Goal: Task Accomplishment & Management: Complete application form

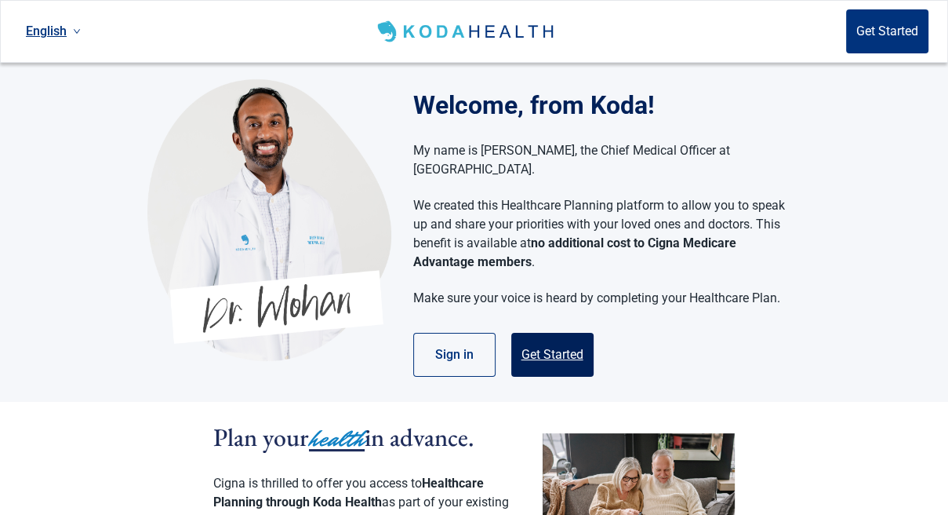
click at [553, 333] on button "Get Started" at bounding box center [552, 355] width 82 height 44
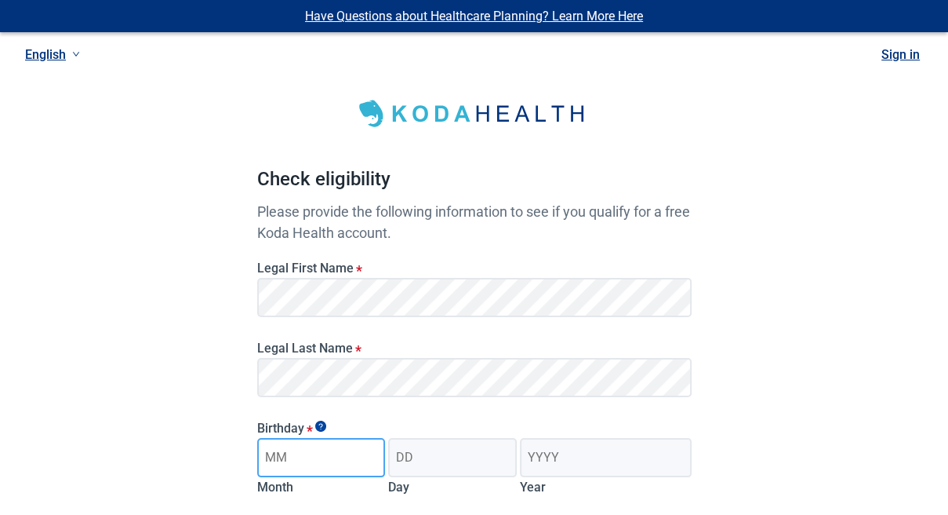
click at [341, 466] on input "Month" at bounding box center [321, 457] width 129 height 39
click at [294, 465] on input "Month" at bounding box center [321, 457] width 129 height 39
type input "04"
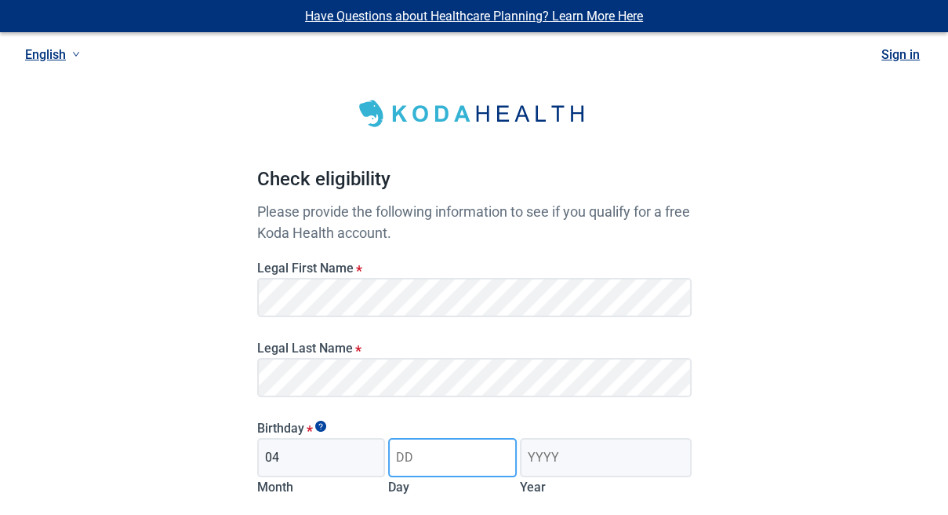
click at [416, 463] on input "Day" at bounding box center [452, 457] width 129 height 39
type input "09"
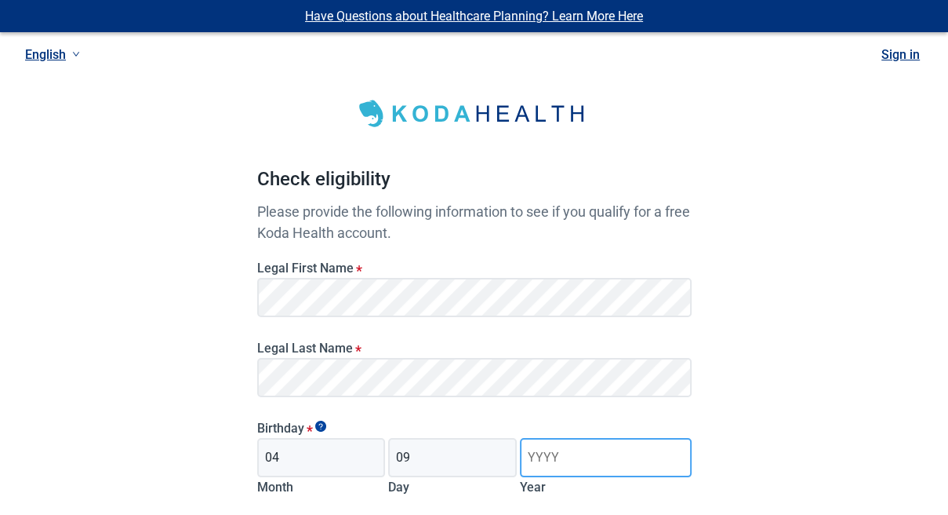
click at [566, 466] on input "Year" at bounding box center [605, 457] width 171 height 39
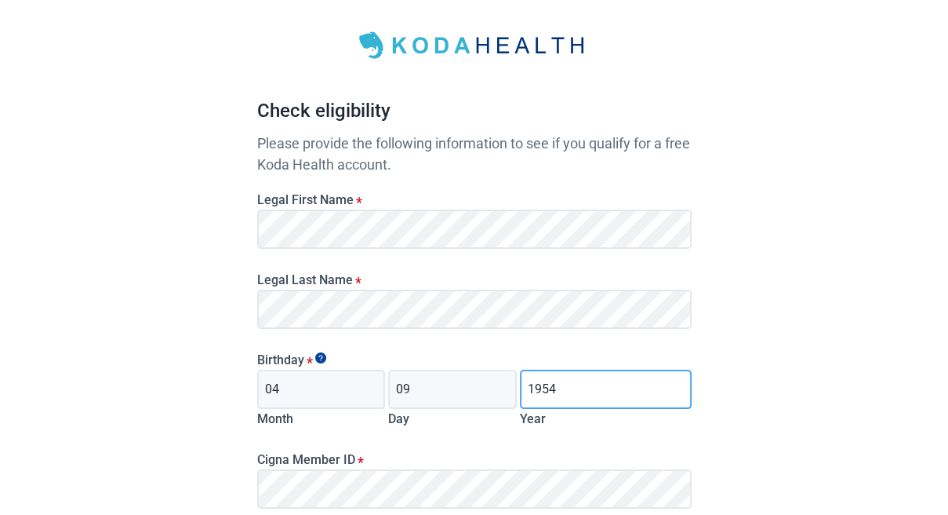
scroll to position [248, 0]
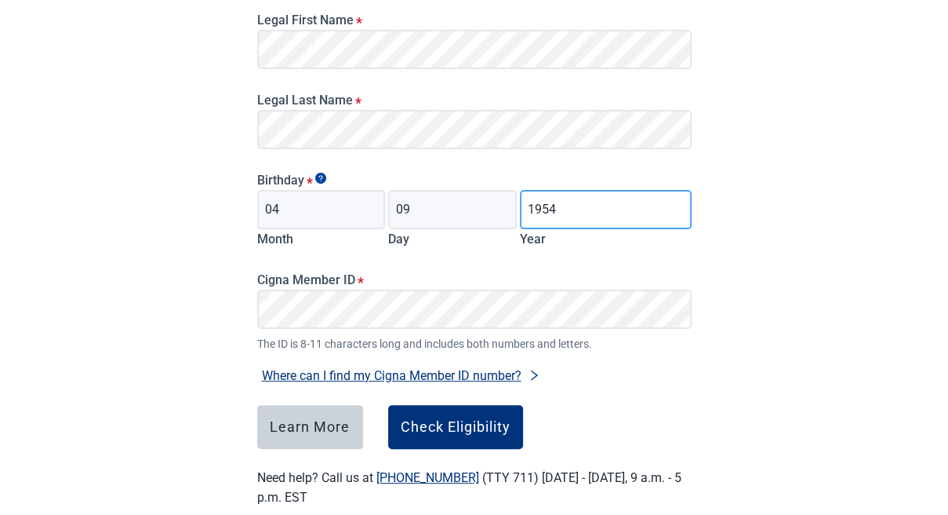
type input "1954"
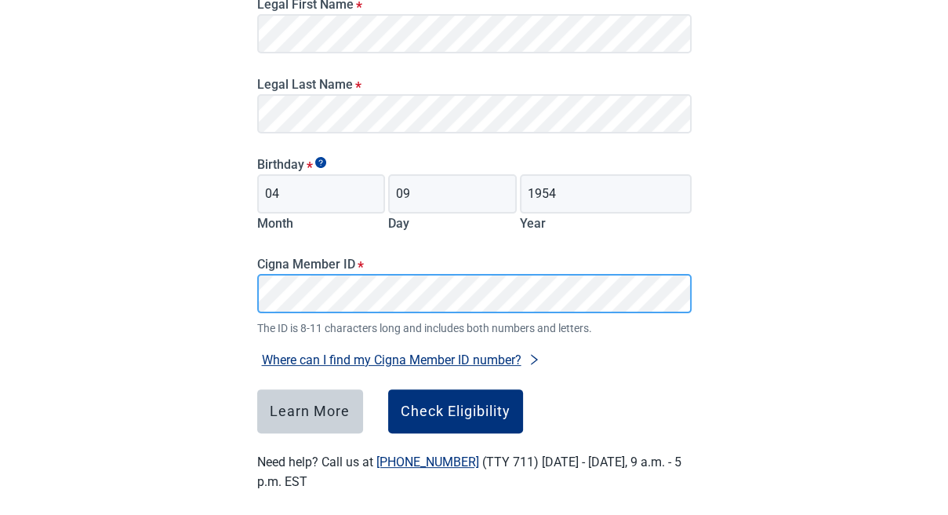
scroll to position [278, 0]
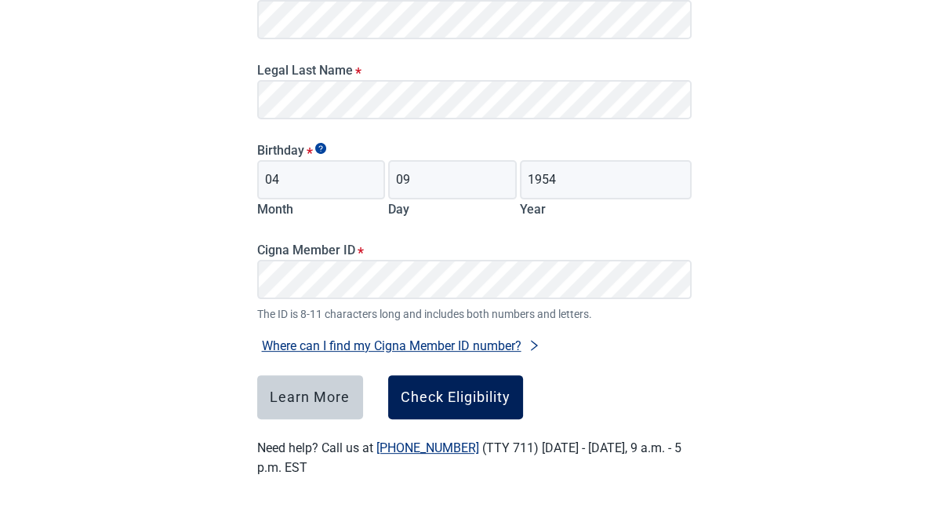
click at [431, 404] on div "Check Eligibility" at bounding box center [456, 397] width 110 height 16
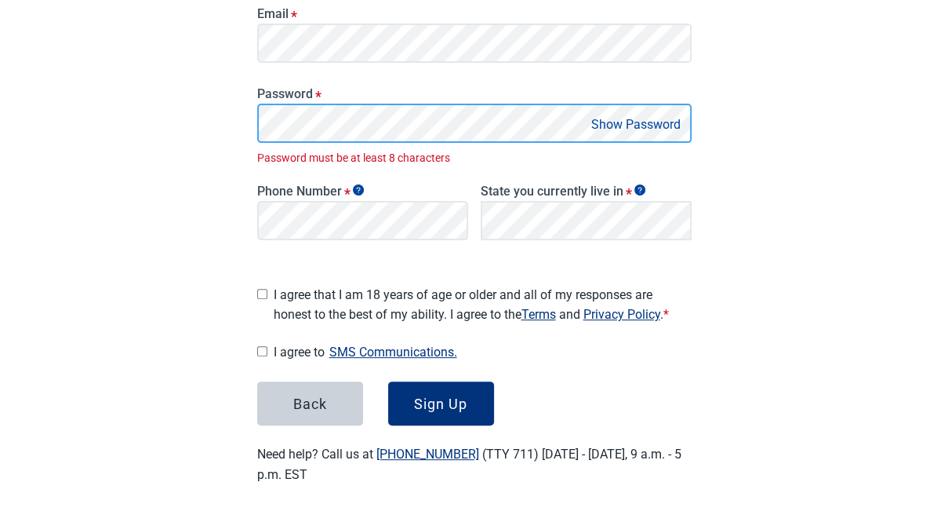
scroll to position [305, 0]
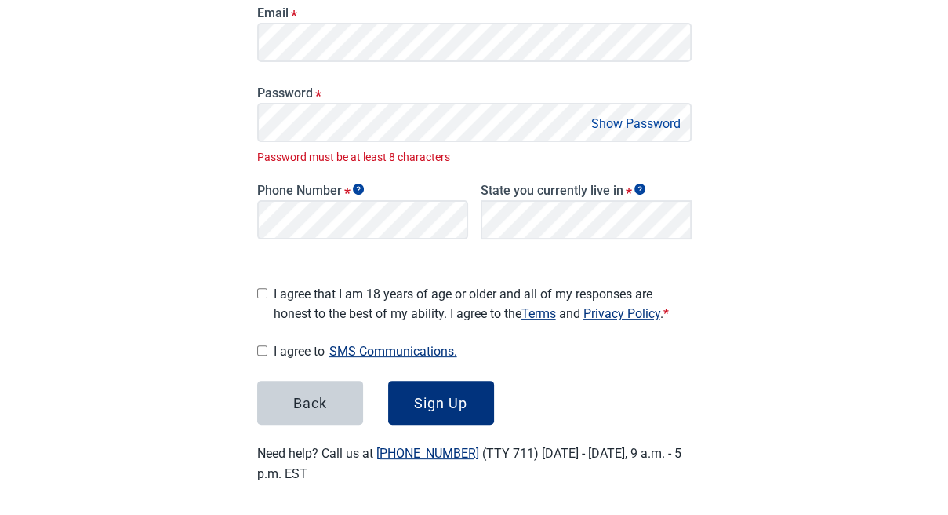
click at [600, 121] on button "Show Password" at bounding box center [636, 123] width 99 height 21
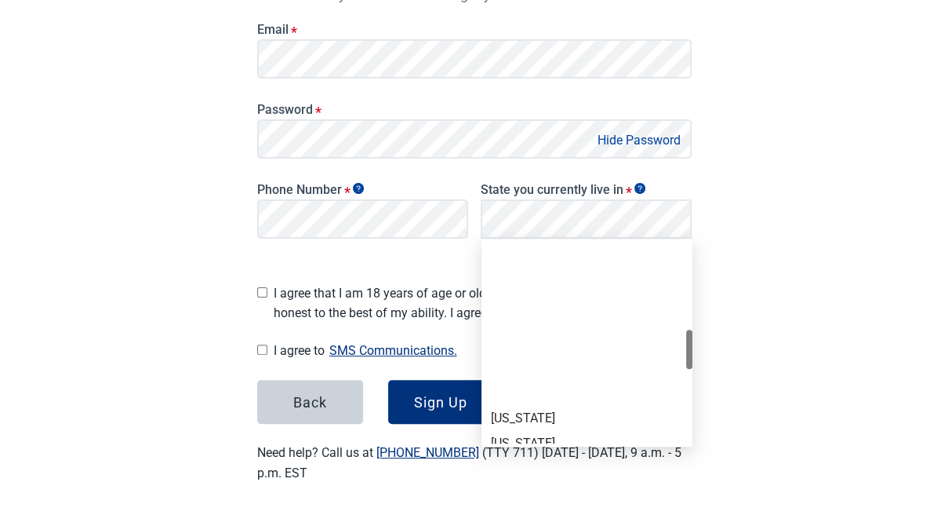
scroll to position [593, 0]
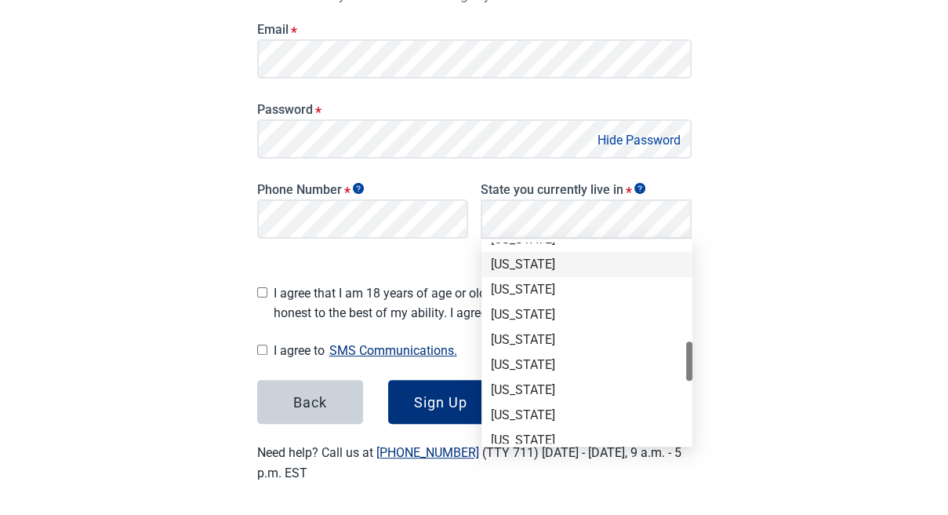
click at [522, 272] on div "[US_STATE]" at bounding box center [587, 264] width 192 height 17
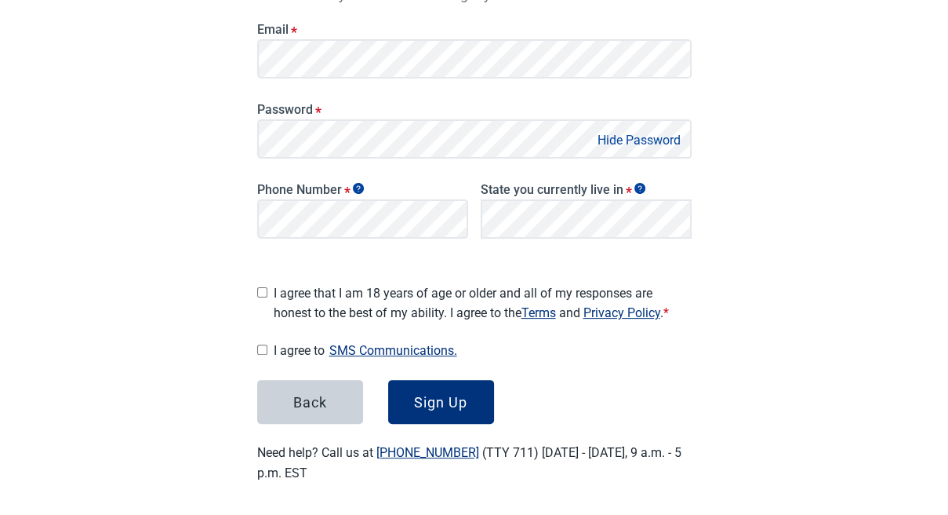
click at [261, 287] on input "I agree that I am 18 years of age or older and all of my responses are honest t…" at bounding box center [262, 292] width 10 height 10
checkbox input "true"
click at [264, 344] on input "I agree to SMS Communications." at bounding box center [262, 349] width 10 height 10
checkbox input "true"
click at [446, 398] on div "Sign Up" at bounding box center [440, 402] width 53 height 16
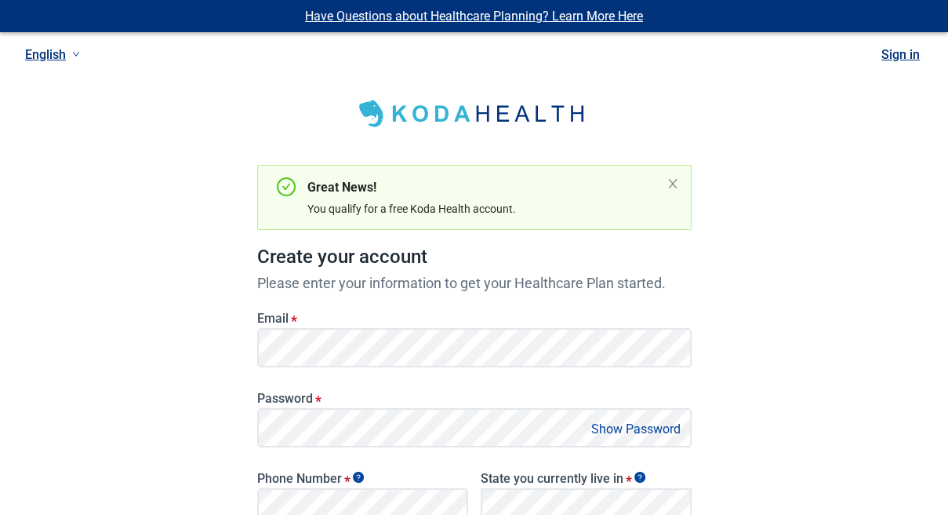
scroll to position [289, 0]
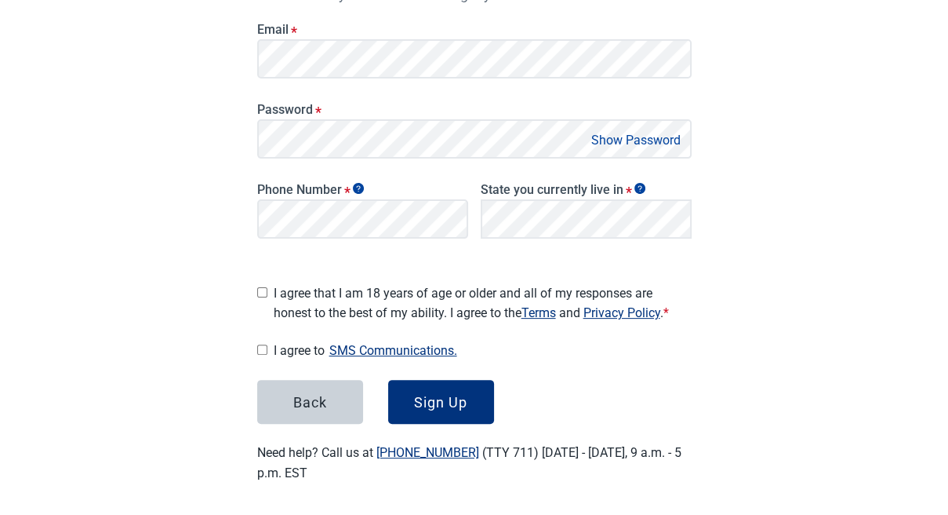
click at [599, 140] on button "Show Password" at bounding box center [636, 139] width 99 height 21
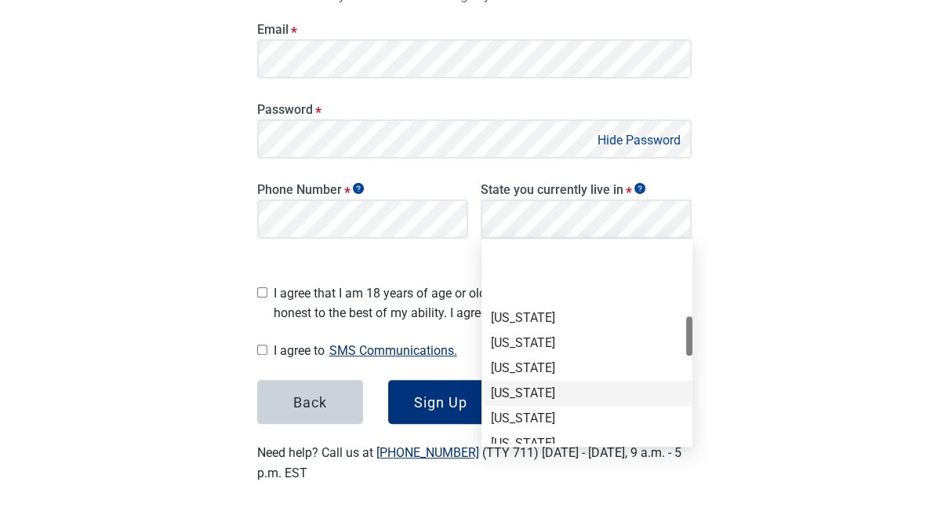
scroll to position [424, 0]
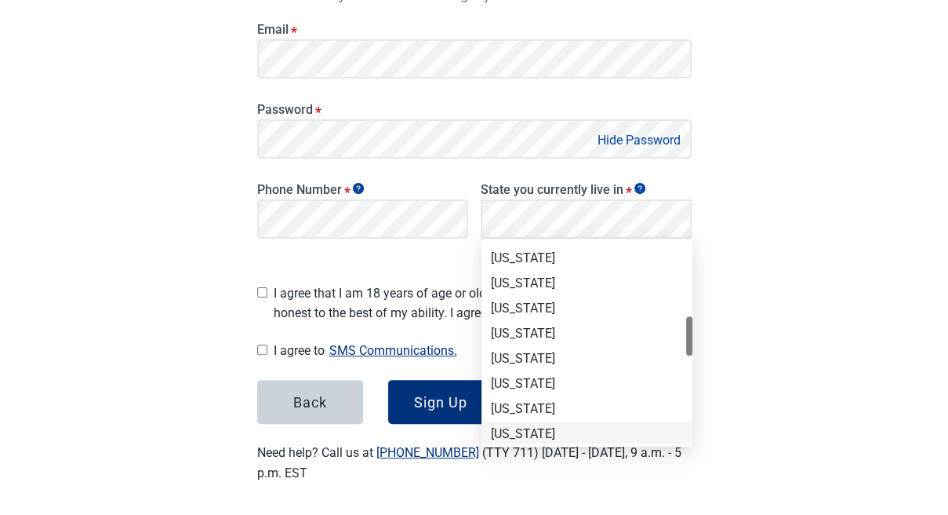
click at [519, 429] on div "[US_STATE]" at bounding box center [587, 433] width 192 height 17
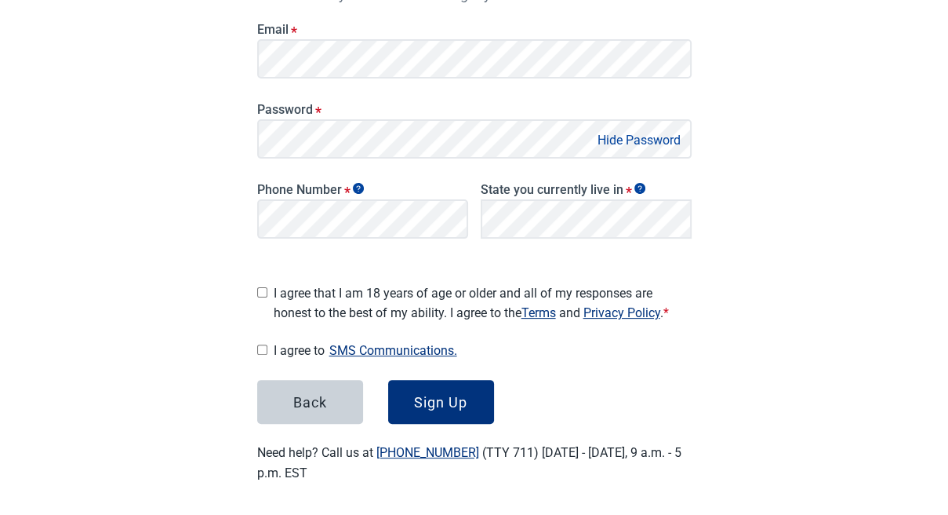
click at [265, 287] on input "I agree that I am 18 years of age or older and all of my responses are honest t…" at bounding box center [262, 292] width 10 height 10
checkbox input "true"
click at [265, 344] on input "I agree to SMS Communications." at bounding box center [262, 349] width 10 height 10
checkbox input "true"
drag, startPoint x: 447, startPoint y: 406, endPoint x: 435, endPoint y: 403, distance: 12.9
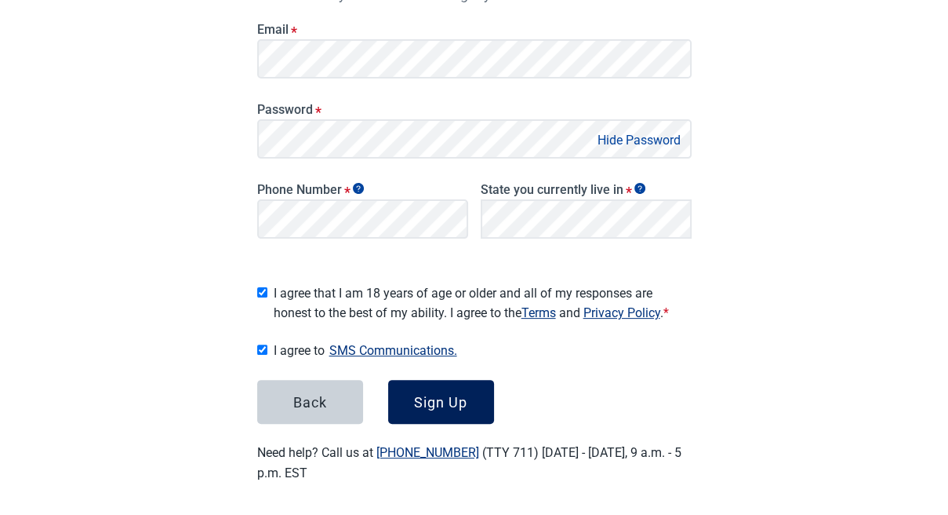
click at [448, 406] on button "Sign Up" at bounding box center [441, 402] width 106 height 44
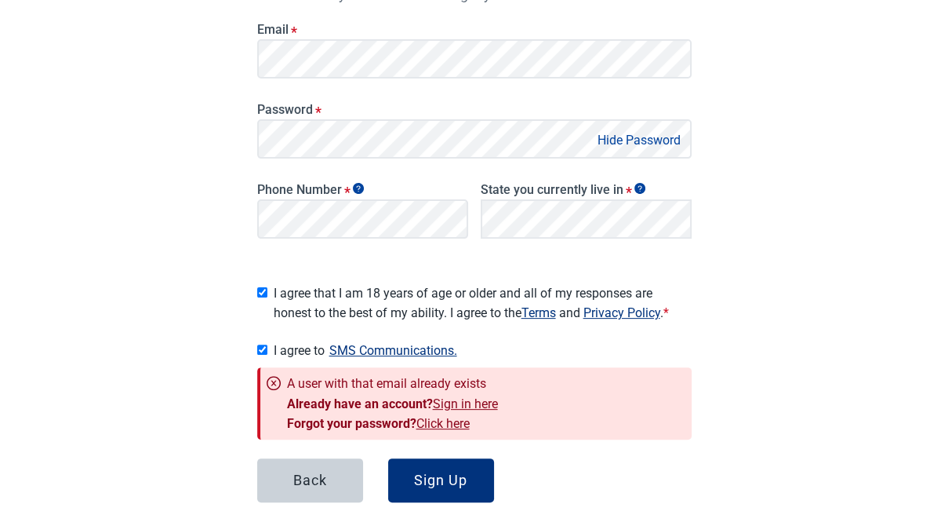
scroll to position [366, 0]
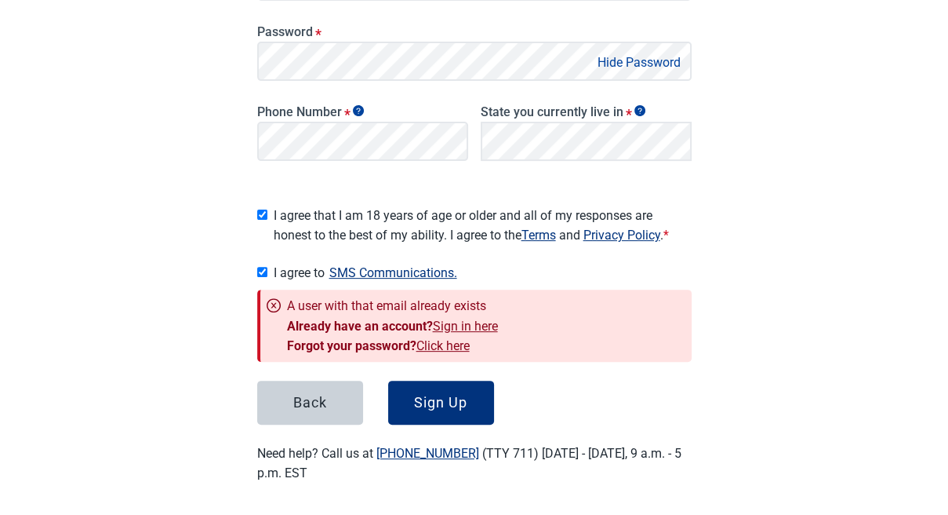
click at [467, 318] on link "Sign in here" at bounding box center [465, 325] width 65 height 15
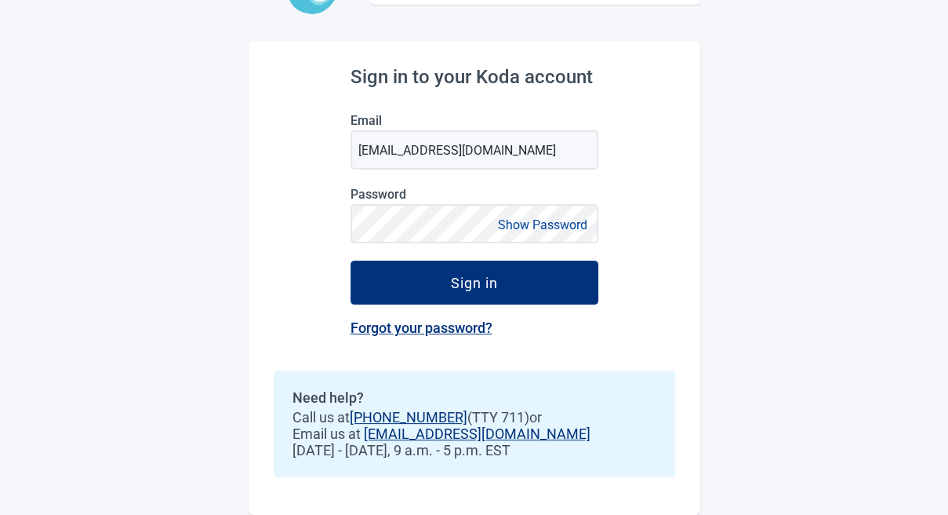
scroll to position [144, 0]
click at [546, 221] on button "Show Password" at bounding box center [542, 224] width 99 height 21
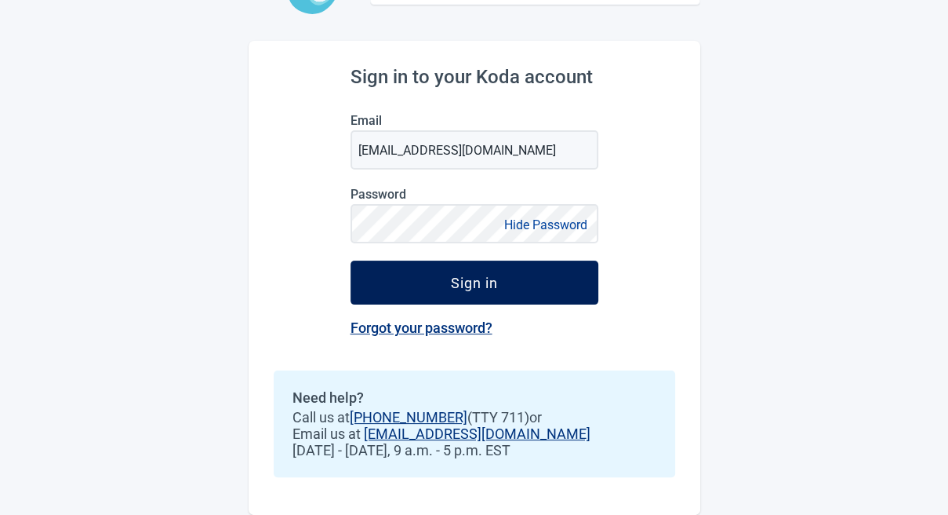
click at [518, 277] on button "Sign in" at bounding box center [475, 282] width 248 height 44
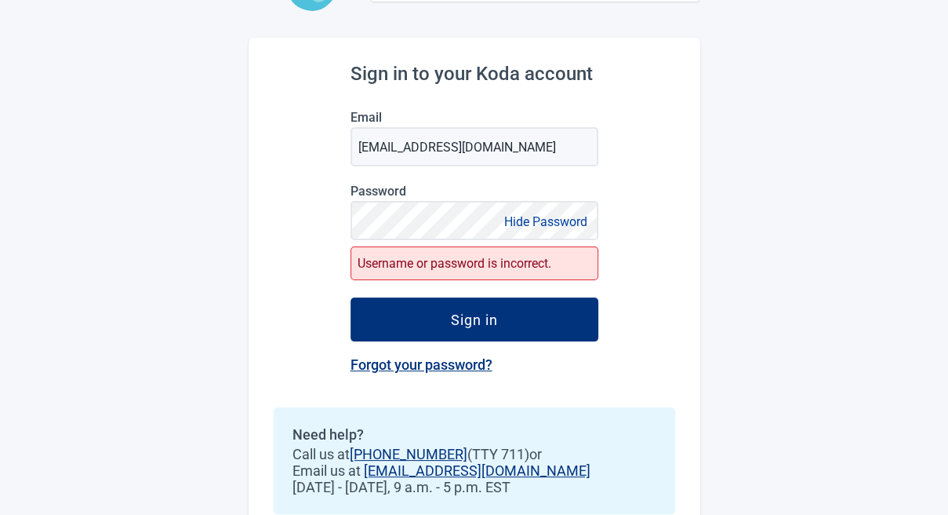
click at [469, 264] on div "Username or password is incorrect." at bounding box center [475, 263] width 248 height 34
